Goal: Information Seeking & Learning: Learn about a topic

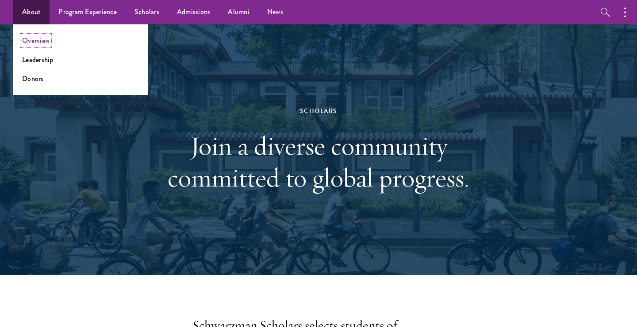
click at [38, 42] on link "Overview" at bounding box center [35, 40] width 27 height 10
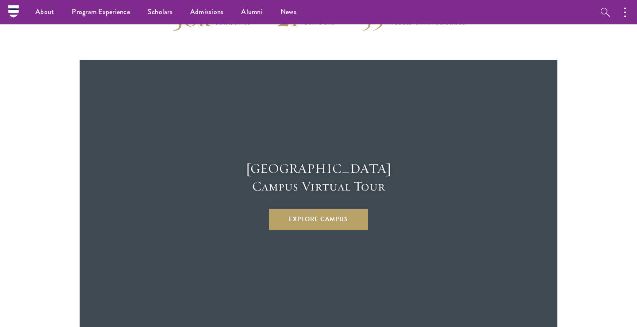
scroll to position [2280, 0]
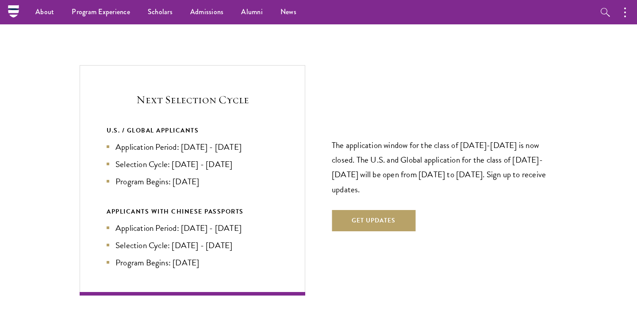
scroll to position [1844, 0]
